Goal: Task Accomplishment & Management: Complete application form

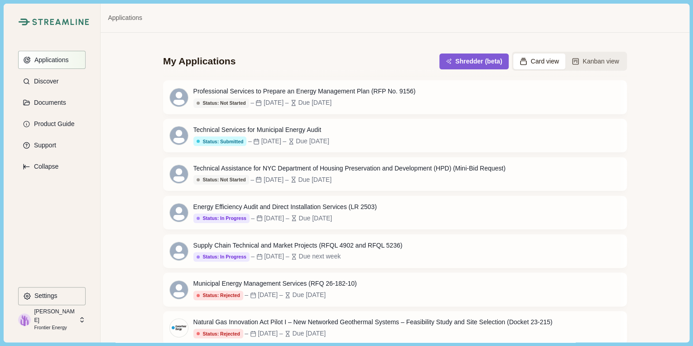
click at [44, 62] on p "Applications" at bounding box center [50, 60] width 38 height 8
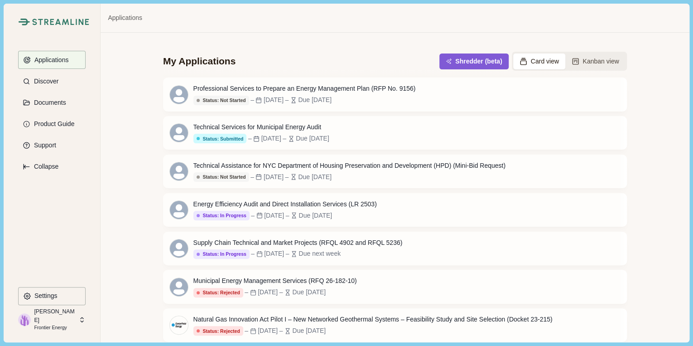
scroll to position [6, 0]
click at [45, 248] on div "Applications Discover Documents Product Guide Support Collapse" at bounding box center [51, 168] width 67 height 235
click at [45, 98] on button "Documents" at bounding box center [51, 102] width 67 height 18
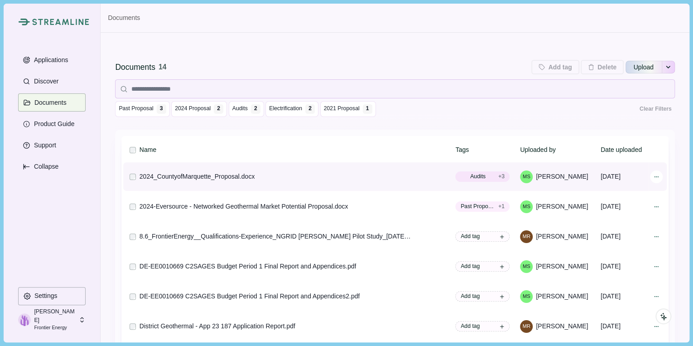
click at [654, 177] on icon at bounding box center [656, 176] width 4 height 0
click at [571, 175] on span "2024_CountyofMarquette_Proposal.docx" at bounding box center [568, 183] width 104 height 19
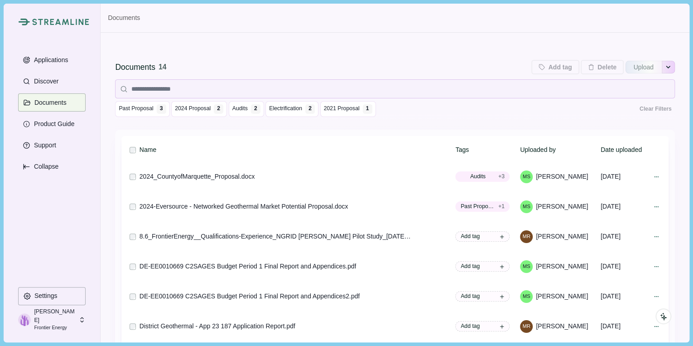
click at [663, 63] on button "See more options" at bounding box center [668, 67] width 13 height 14
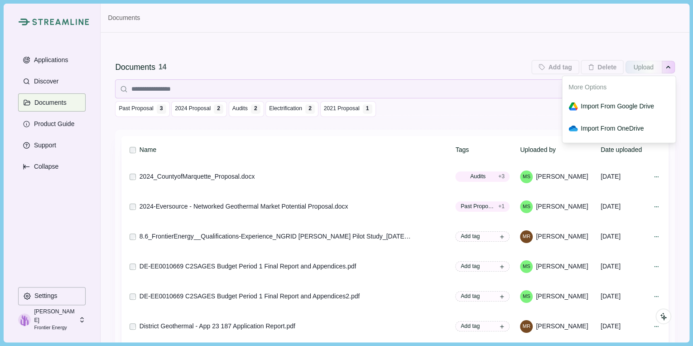
click at [418, 44] on div "Documents 14 Add tag Add tags to 0 selected documents Press Enter to add a new …" at bounding box center [395, 240] width 588 height 415
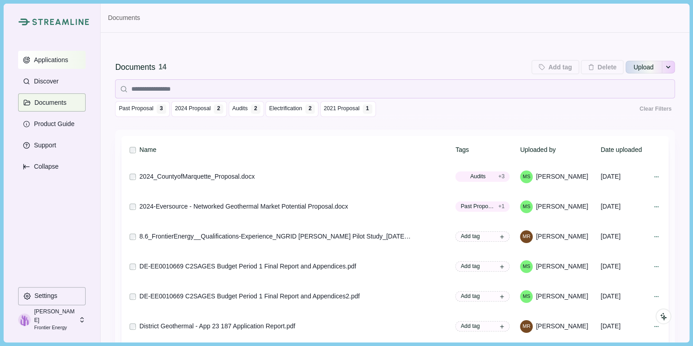
click at [43, 62] on p "Applications" at bounding box center [50, 60] width 38 height 8
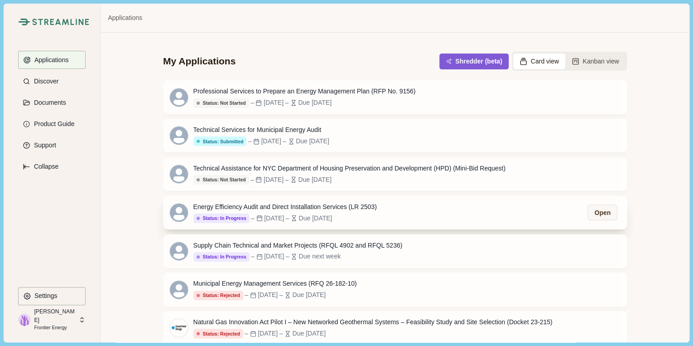
click at [282, 207] on div "Energy Efficiency Audit and Direct Installation Services (LR 2503)" at bounding box center [284, 207] width 183 height 10
click at [268, 208] on div "Energy Efficiency Audit and Direct Installation Services (LR 2503)" at bounding box center [284, 207] width 183 height 10
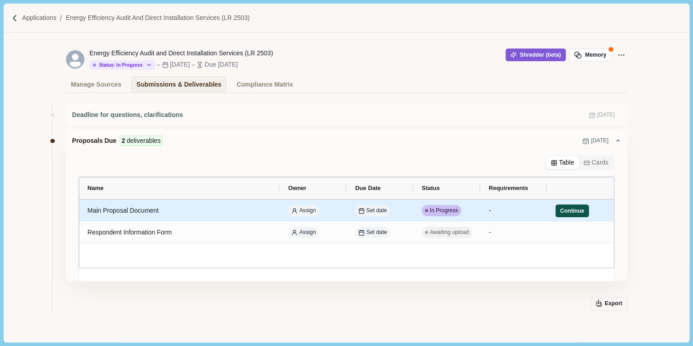
click at [563, 205] on button "Continue" at bounding box center [572, 210] width 34 height 13
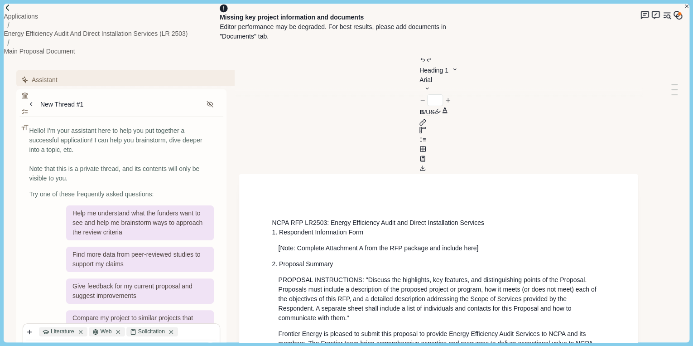
type input "**"
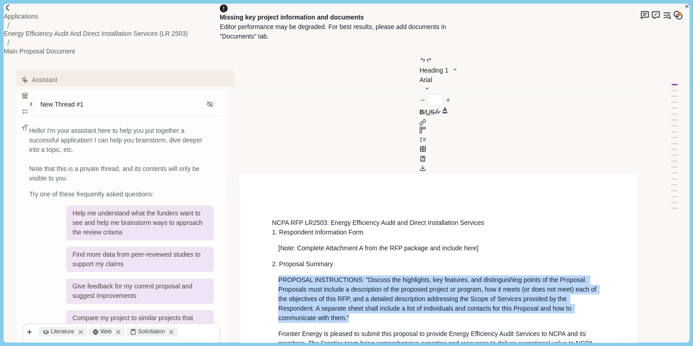
drag, startPoint x: 282, startPoint y: 244, endPoint x: 269, endPoint y: 240, distance: 13.6
click at [676, 18] on icon "Memory" at bounding box center [678, 15] width 10 height 10
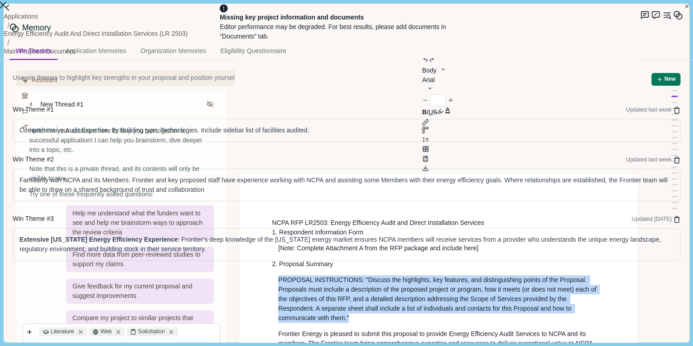
click at [6, 8] on icon "Close" at bounding box center [3, 5] width 6 height 6
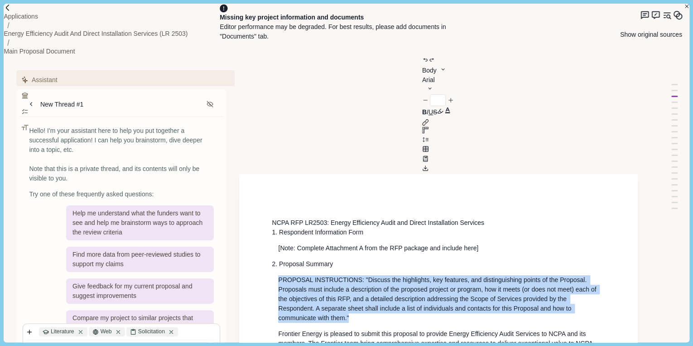
click at [662, 20] on icon "Original sources" at bounding box center [667, 15] width 10 height 10
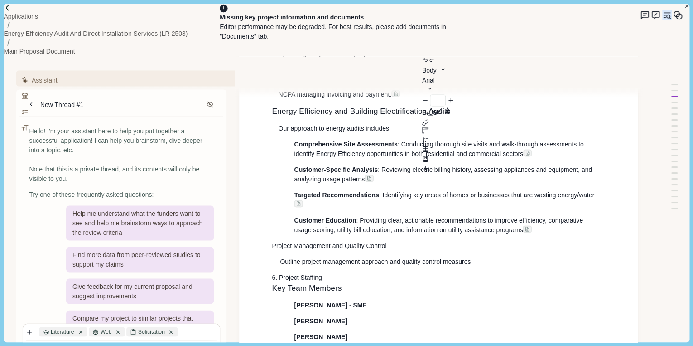
scroll to position [870, 0]
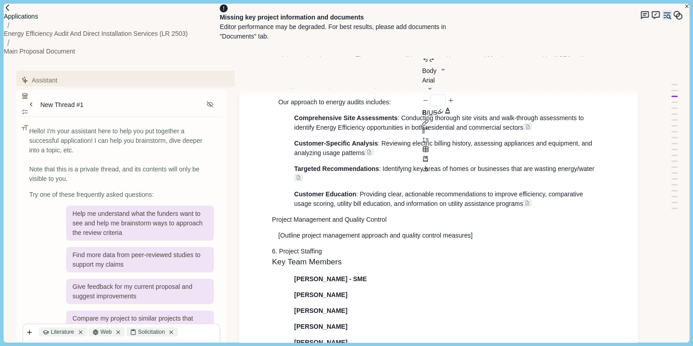
click at [31, 16] on p "Applications" at bounding box center [21, 17] width 34 height 10
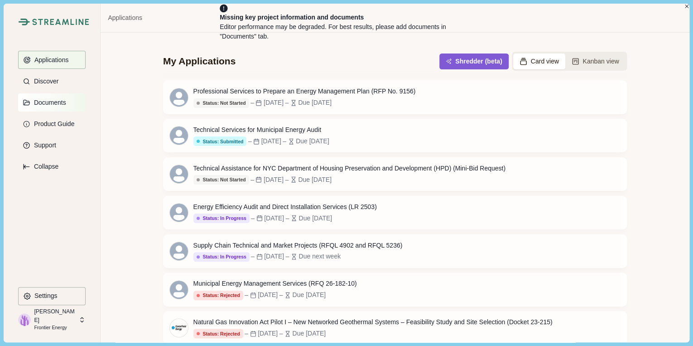
click at [54, 102] on p "Documents" at bounding box center [48, 103] width 35 height 8
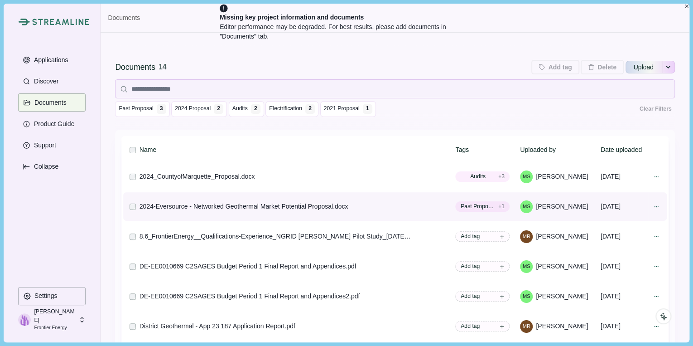
click at [298, 206] on div "2024-Eversource - Networked Geothermal Market Potential Proposal.docx" at bounding box center [243, 207] width 209 height 10
click at [653, 207] on icon at bounding box center [656, 206] width 6 height 6
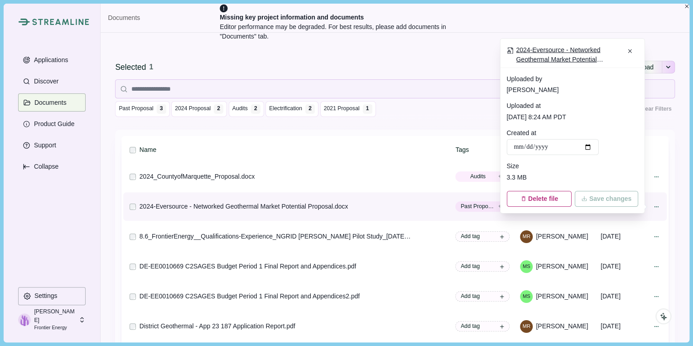
click at [538, 55] on span "2024-Eversource - Networked Geothermal Market Potential Proposal.docx" at bounding box center [568, 54] width 104 height 19
